Goal: Task Accomplishment & Management: Use online tool/utility

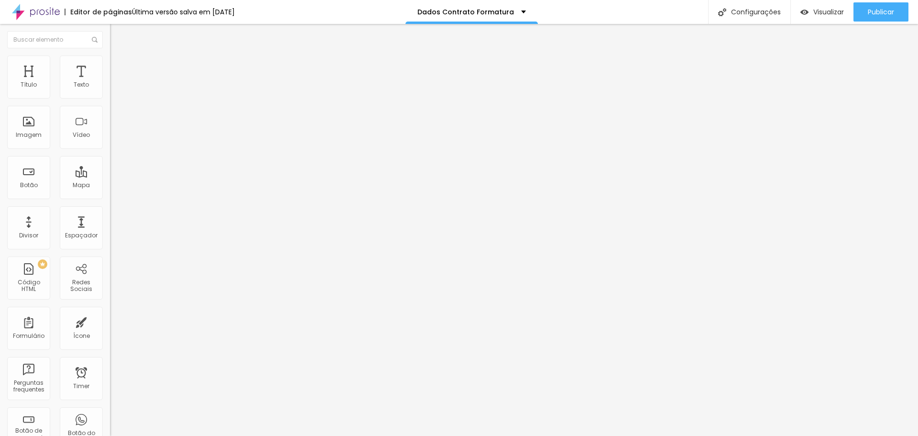
click at [110, 96] on span at bounding box center [113, 100] width 6 height 8
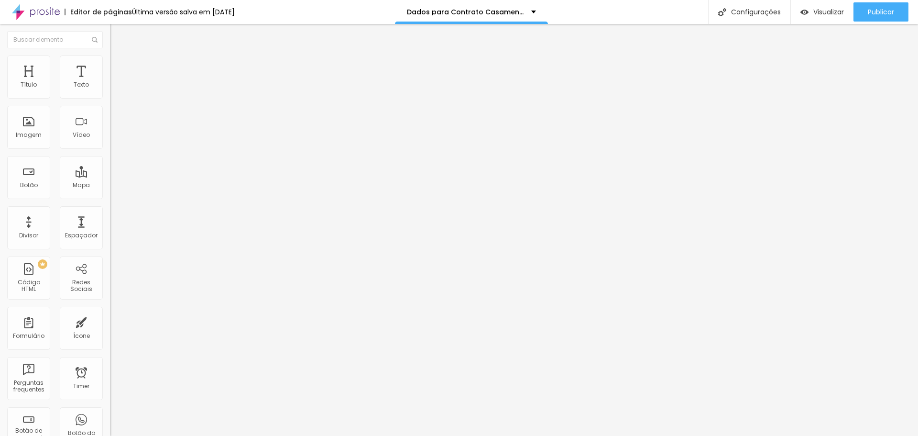
scroll to position [909, 0]
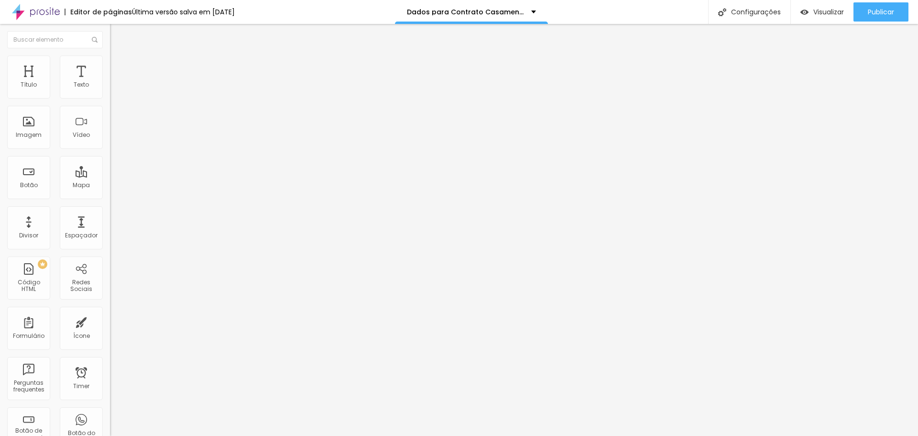
scroll to position [879, 0]
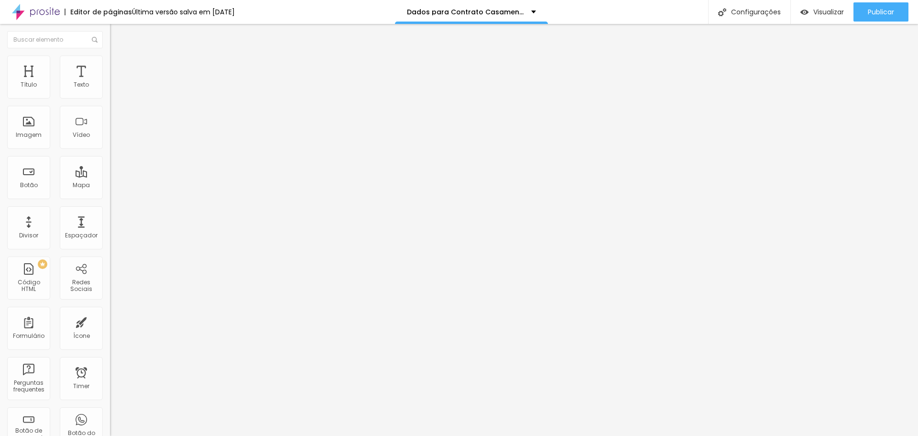
scroll to position [879, 0]
click at [872, 14] on span "Publicar" at bounding box center [881, 12] width 26 height 8
